Goal: Transaction & Acquisition: Book appointment/travel/reservation

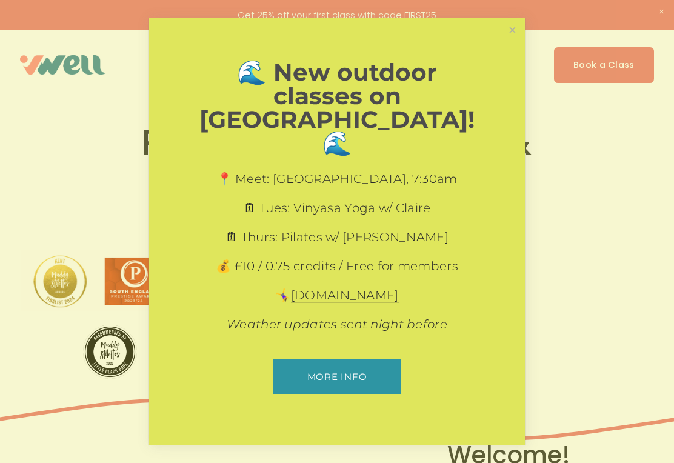
click at [512, 41] on link "Close" at bounding box center [512, 30] width 21 height 21
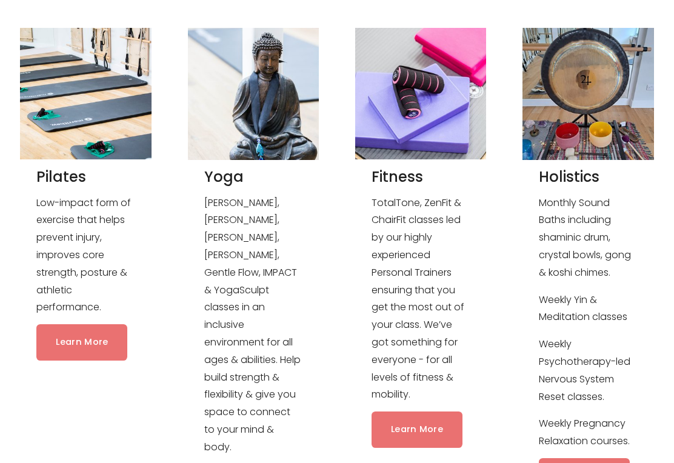
scroll to position [1061, 0]
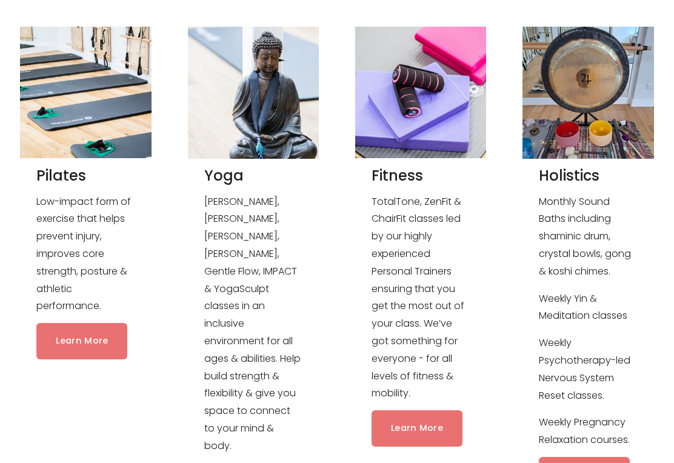
click at [90, 341] on link "Learn More" at bounding box center [81, 342] width 91 height 36
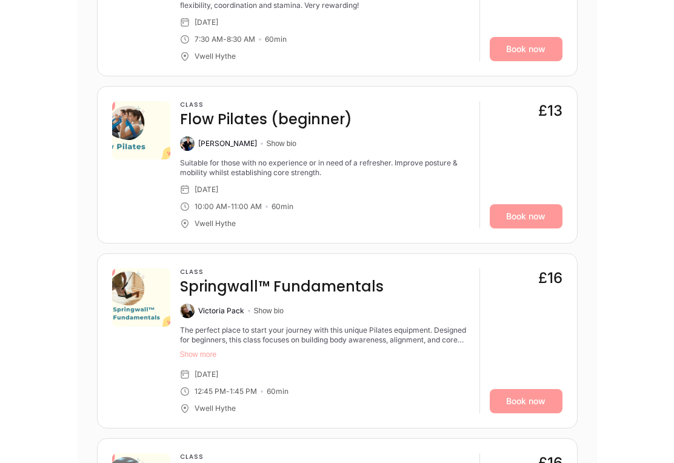
scroll to position [1169, 0]
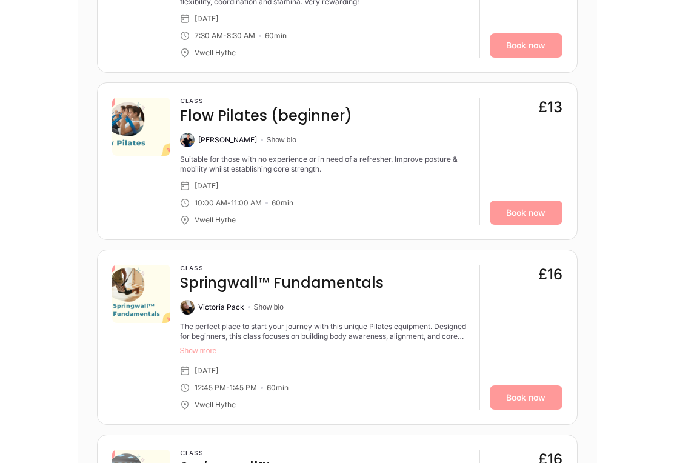
click at [528, 218] on link "Book now" at bounding box center [526, 213] width 73 height 24
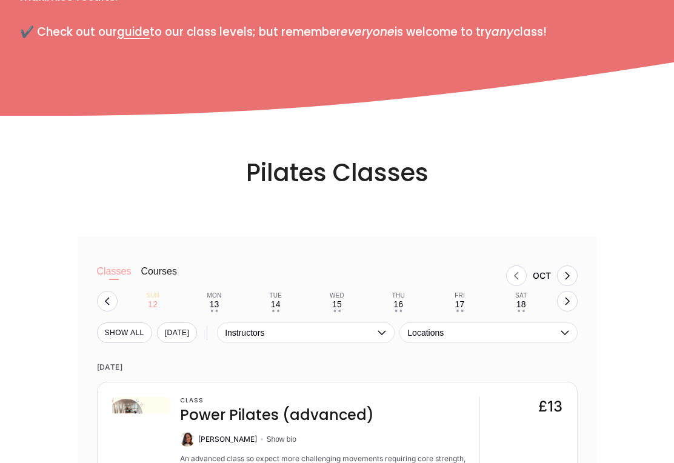
scroll to position [702, 0]
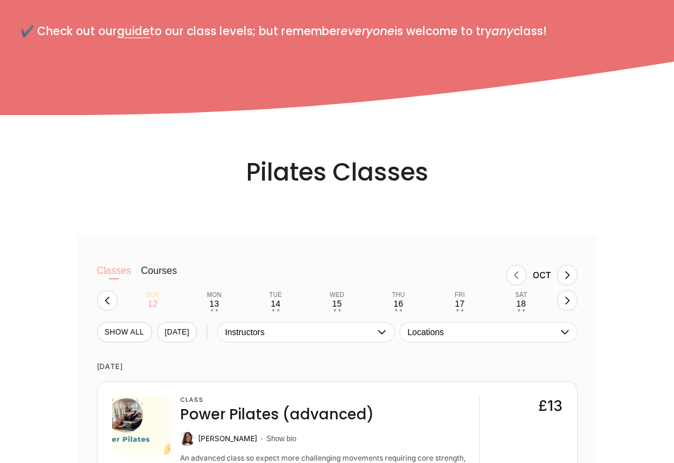
click at [566, 330] on icon "button" at bounding box center [565, 332] width 8 height 5
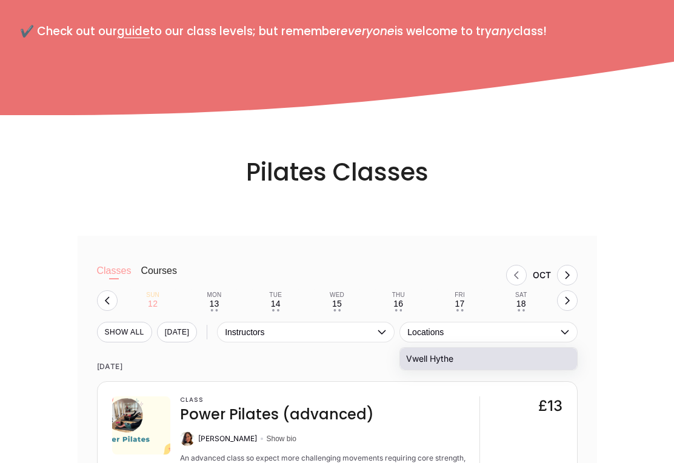
click at [441, 357] on li "Vwell Hythe" at bounding box center [488, 359] width 176 height 22
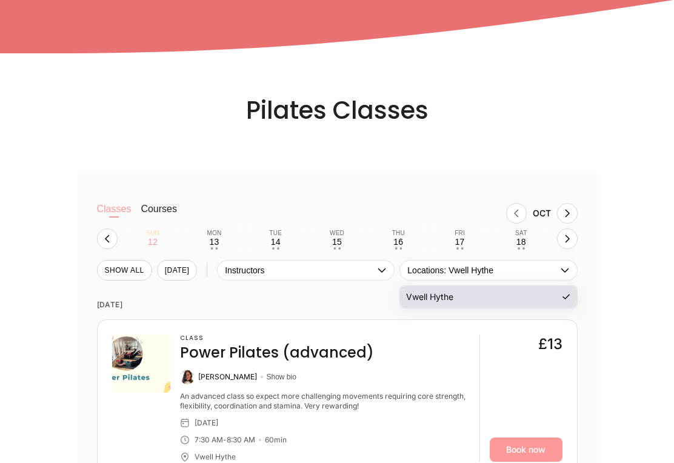
scroll to position [763, 0]
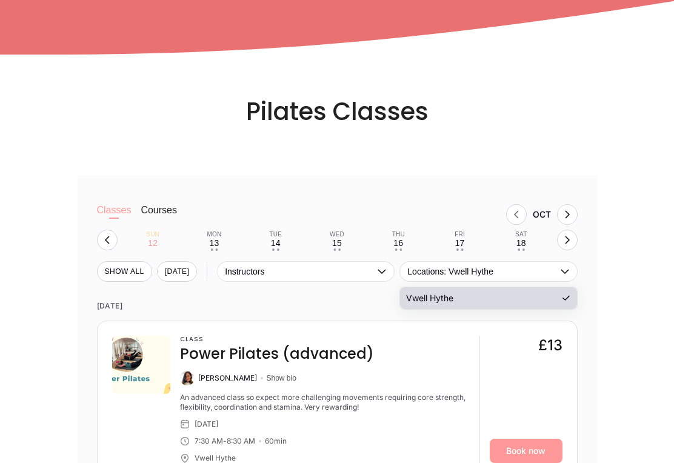
click at [135, 268] on button "SHOW All" at bounding box center [124, 271] width 55 height 21
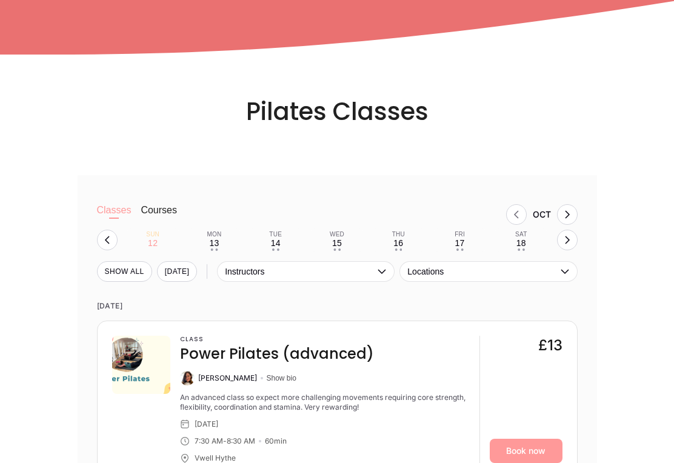
click at [217, 238] on div "13" at bounding box center [214, 243] width 10 height 10
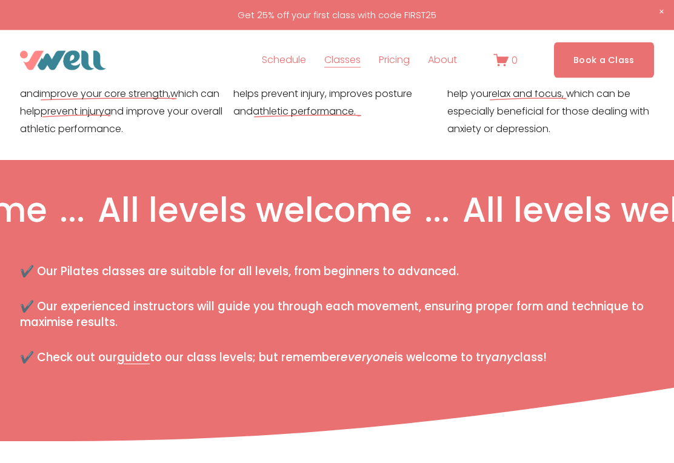
scroll to position [376, 0]
